Goal: Information Seeking & Learning: Learn about a topic

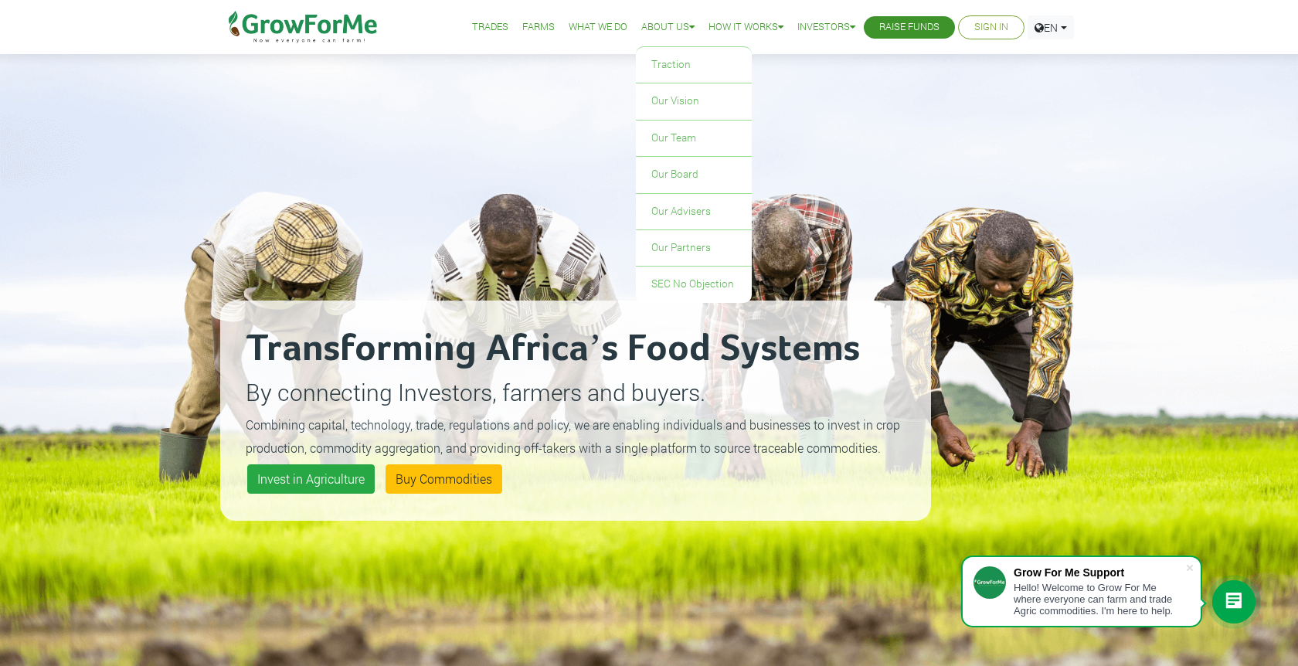
click at [656, 25] on link "About Us" at bounding box center [667, 27] width 53 height 16
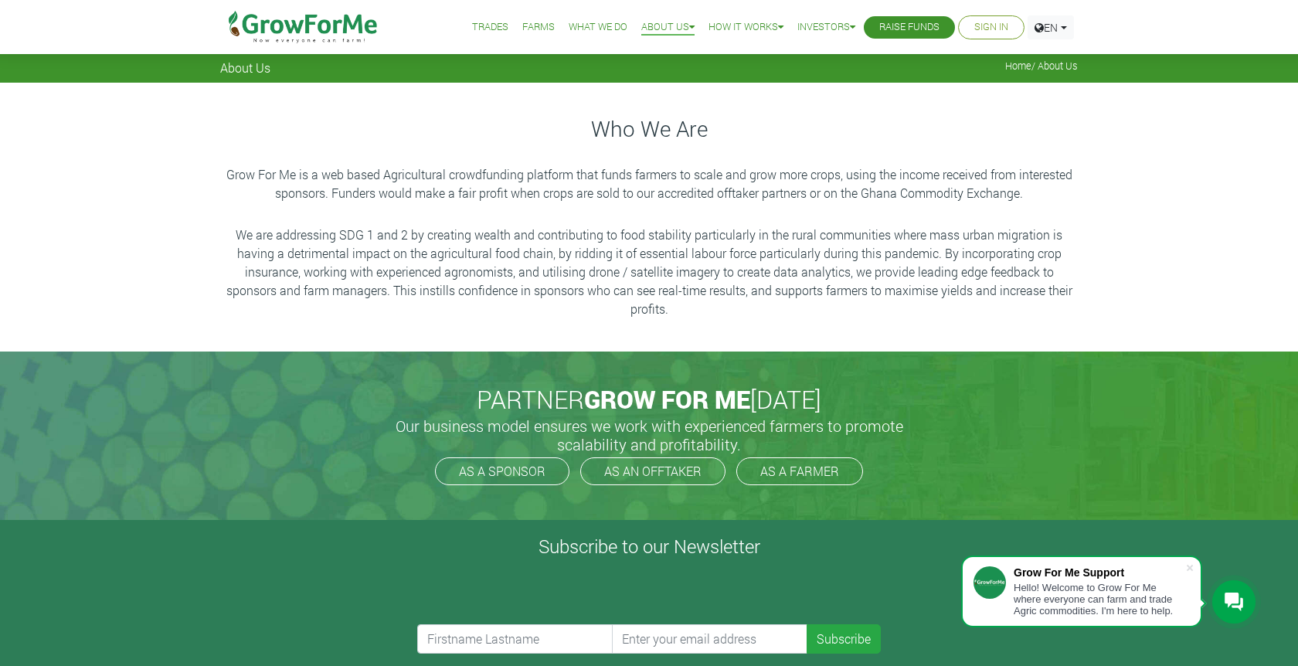
click at [492, 173] on p "Grow For Me is a web based Agricultural crowdfunding platform that funds farmer…" at bounding box center [649, 183] width 853 height 37
click at [438, 183] on p "Grow For Me is a web based Agricultural crowdfunding platform that funds farmer…" at bounding box center [649, 183] width 853 height 37
drag, startPoint x: 382, startPoint y: 179, endPoint x: 519, endPoint y: 178, distance: 136.8
click at [519, 178] on p "Grow For Me is a web based Agricultural crowdfunding platform that funds farmer…" at bounding box center [649, 183] width 853 height 37
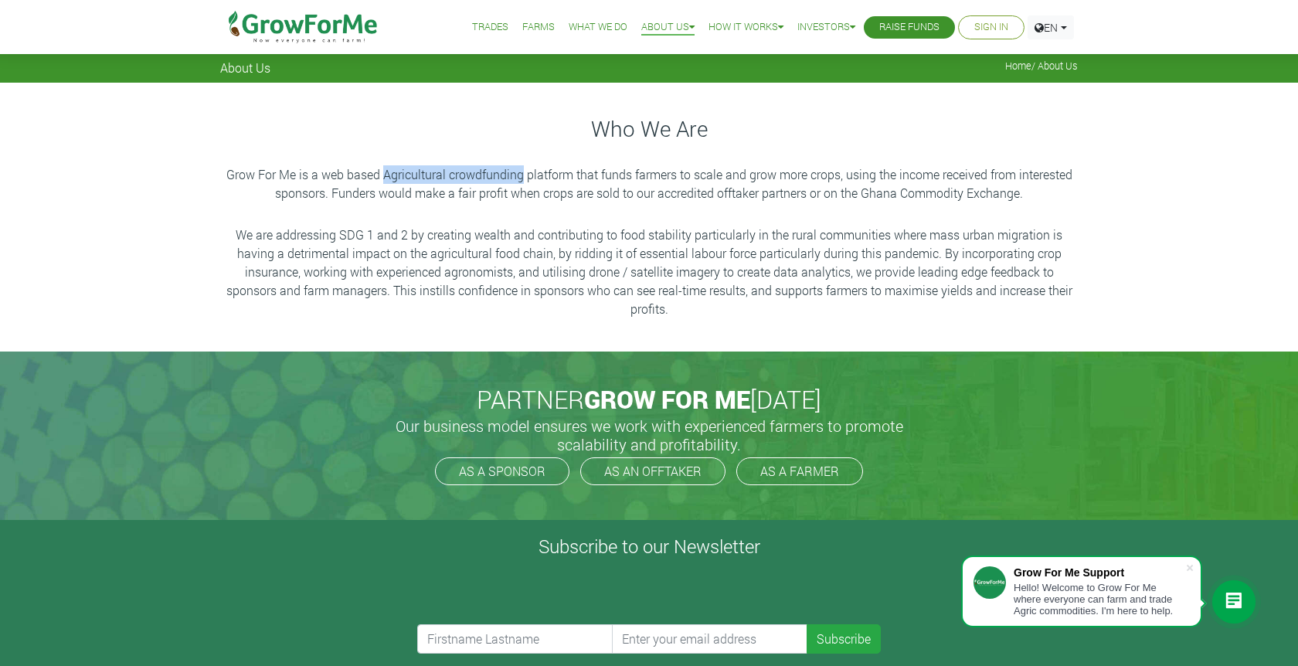
copy p "Agricultural crowdfunding"
